Goal: Use online tool/utility: Utilize a website feature to perform a specific function

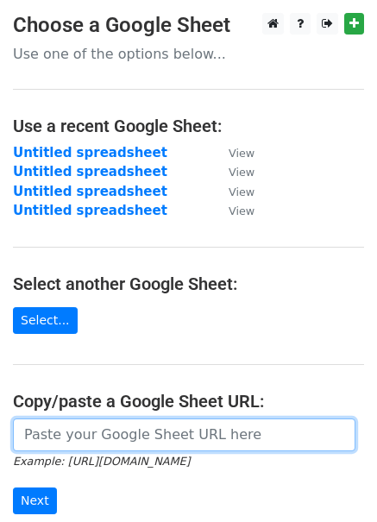
click at [106, 432] on input "url" at bounding box center [184, 434] width 342 height 33
click at [105, 431] on input "url" at bounding box center [184, 434] width 342 height 33
paste input "https://docs.google.com/spreadsheets/d/1lm4-_QN5-a6eexWKDdBGbeH62UWDkvflQ_ZGw6E…"
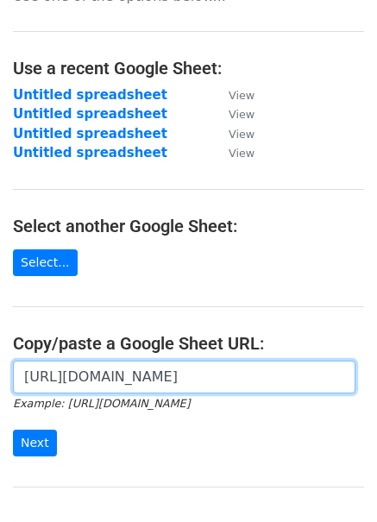
scroll to position [60, 0]
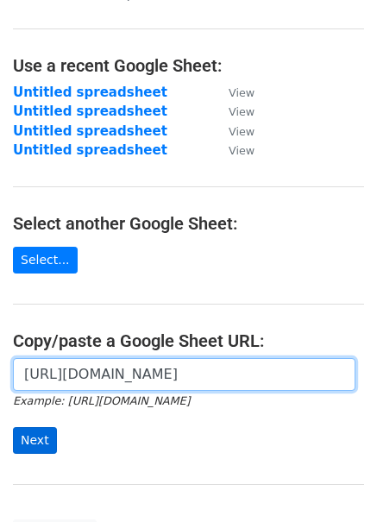
type input "https://docs.google.com/spreadsheets/d/1lm4-_QN5-a6eexWKDdBGbeH62UWDkvflQ_ZGw6E…"
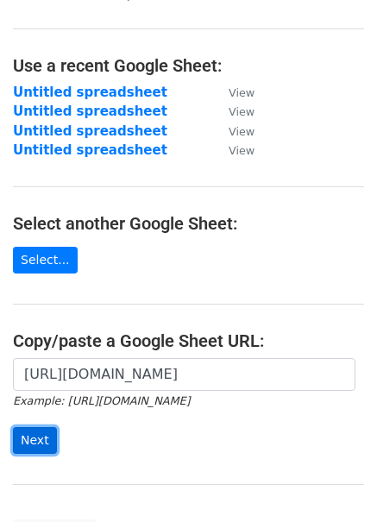
scroll to position [0, 0]
click at [33, 436] on input "Next" at bounding box center [35, 440] width 44 height 27
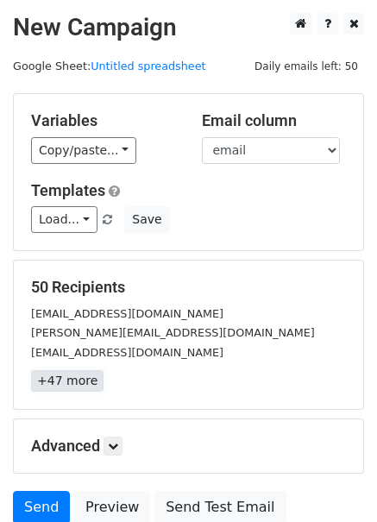
click at [67, 385] on link "+47 more" at bounding box center [67, 381] width 72 height 22
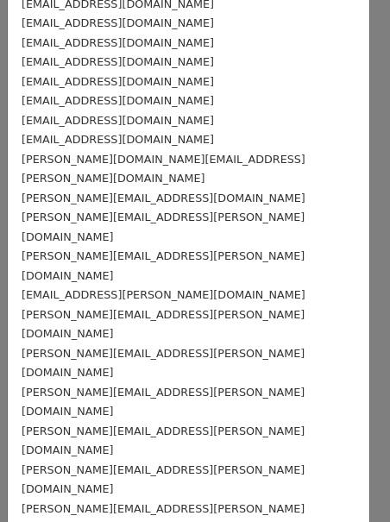
scroll to position [605, 0]
